Goal: Transaction & Acquisition: Purchase product/service

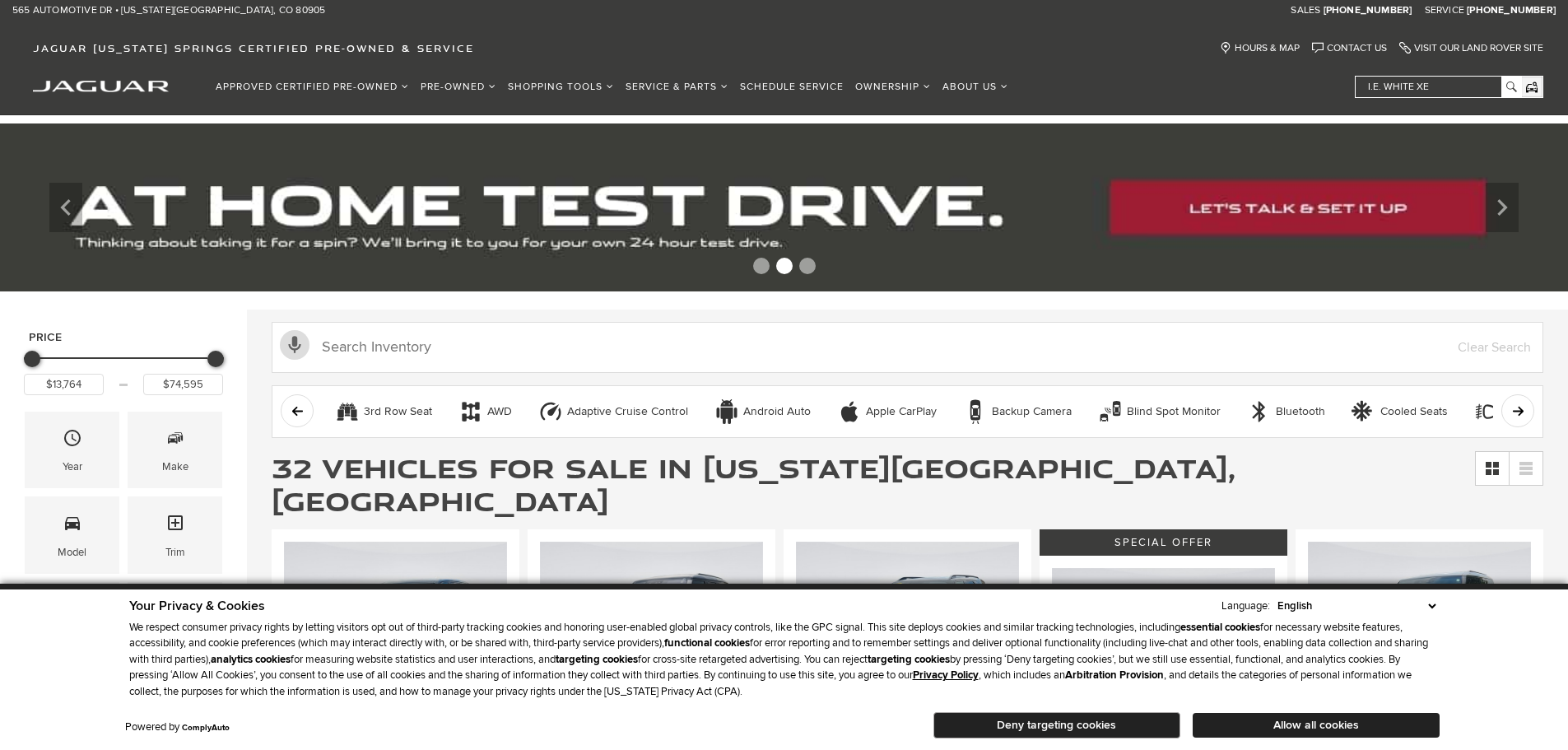
click at [1056, 719] on button "Deny targeting cookies" at bounding box center [1056, 725] width 246 height 26
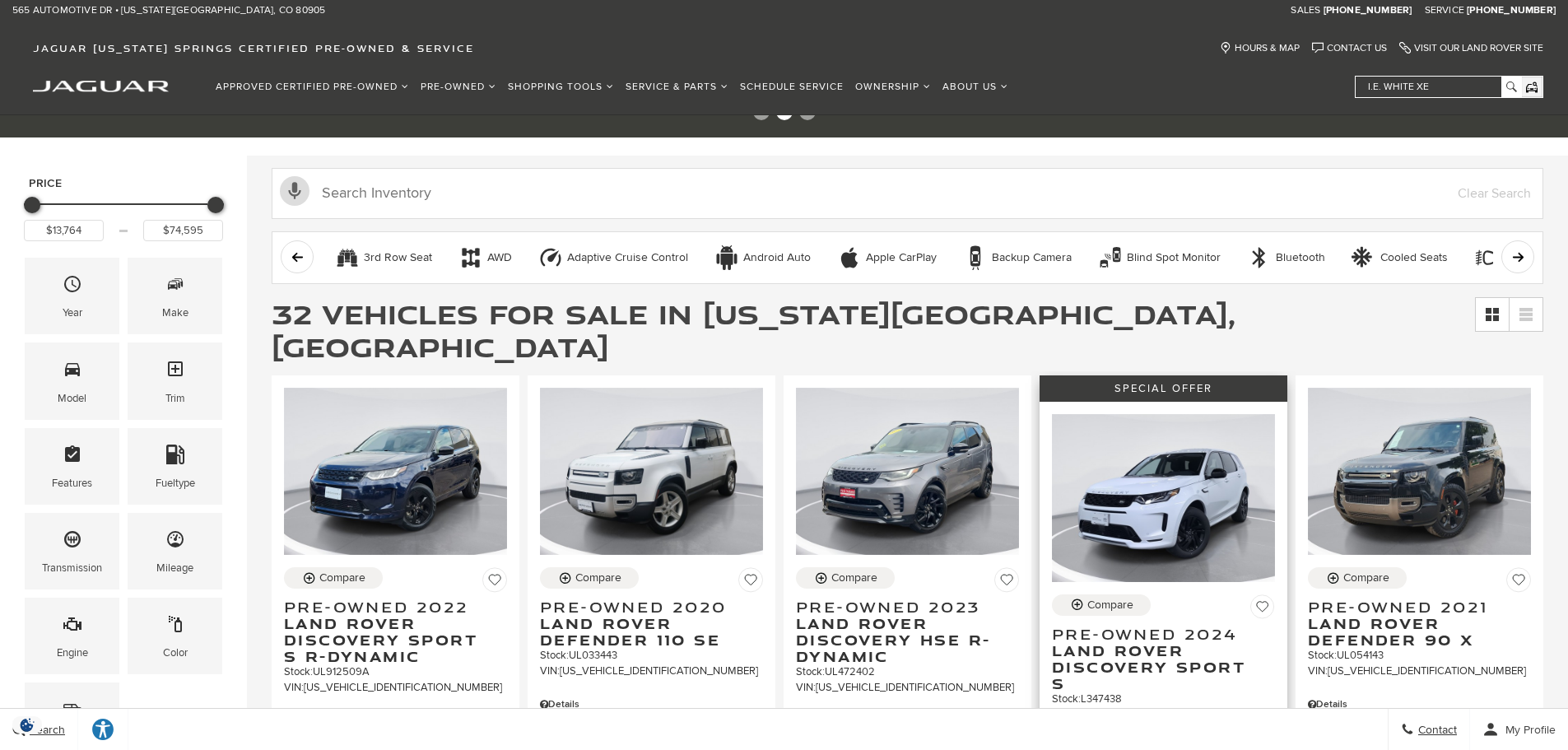
scroll to position [82, 0]
